Goal: Task Accomplishment & Management: Manage account settings

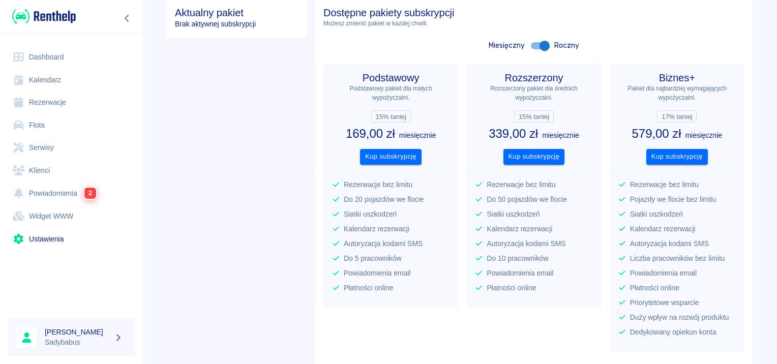
scroll to position [102, 0]
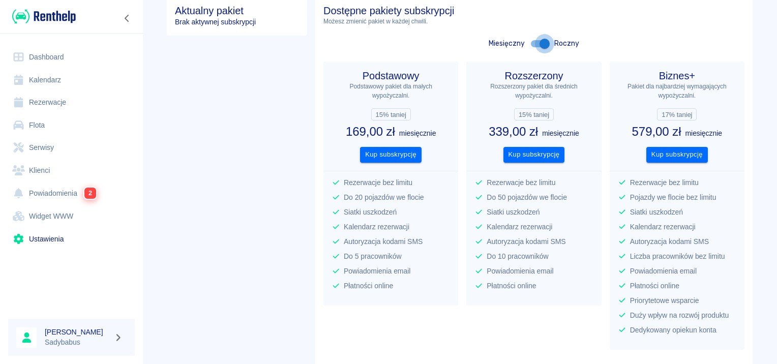
click at [527, 42] on input "checkbox" at bounding box center [545, 43] width 58 height 19
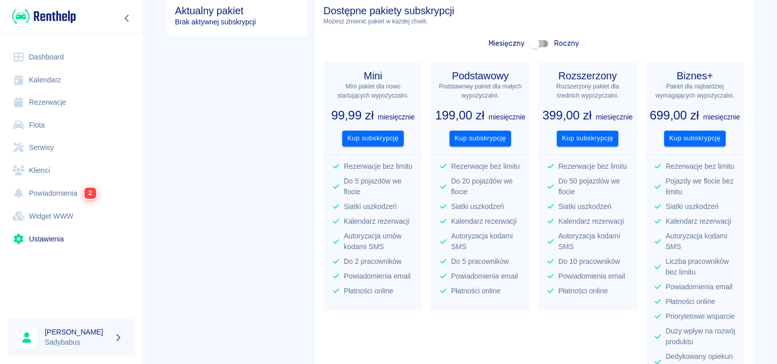
click at [533, 43] on input "checkbox" at bounding box center [535, 43] width 58 height 19
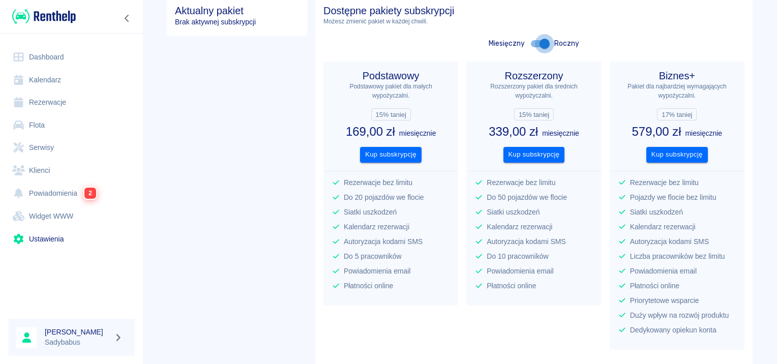
click at [528, 45] on input "checkbox" at bounding box center [545, 43] width 58 height 19
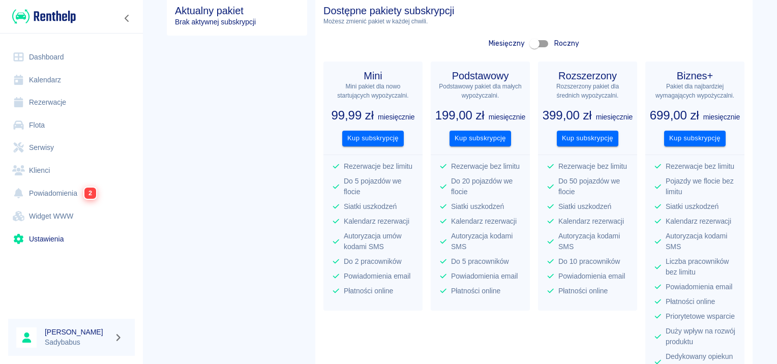
click at [535, 46] on input "checkbox" at bounding box center [535, 43] width 58 height 19
checkbox input "true"
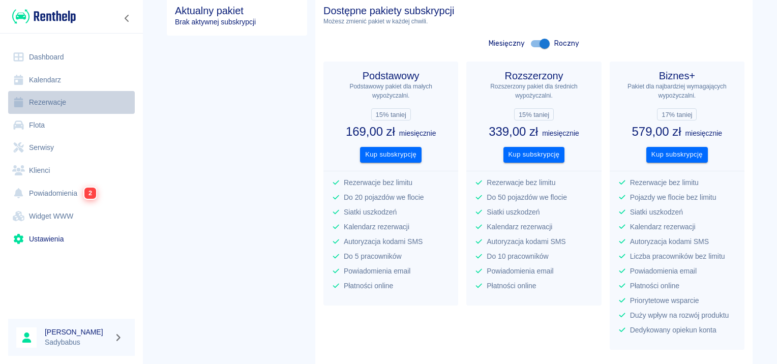
click at [52, 100] on link "Rezerwacje" at bounding box center [71, 102] width 127 height 23
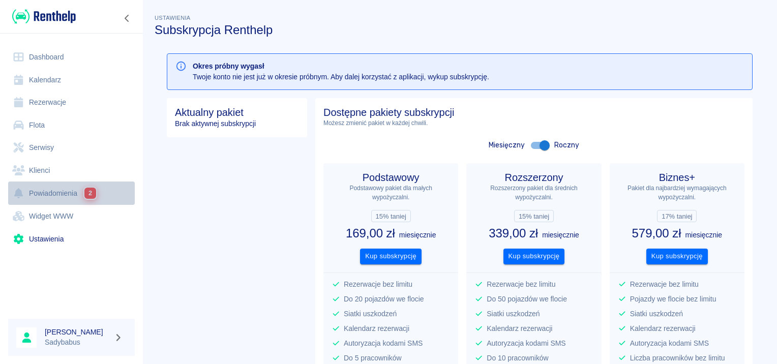
click at [45, 197] on link "Powiadomienia 2" at bounding box center [71, 193] width 127 height 23
